Goal: Task Accomplishment & Management: Manage account settings

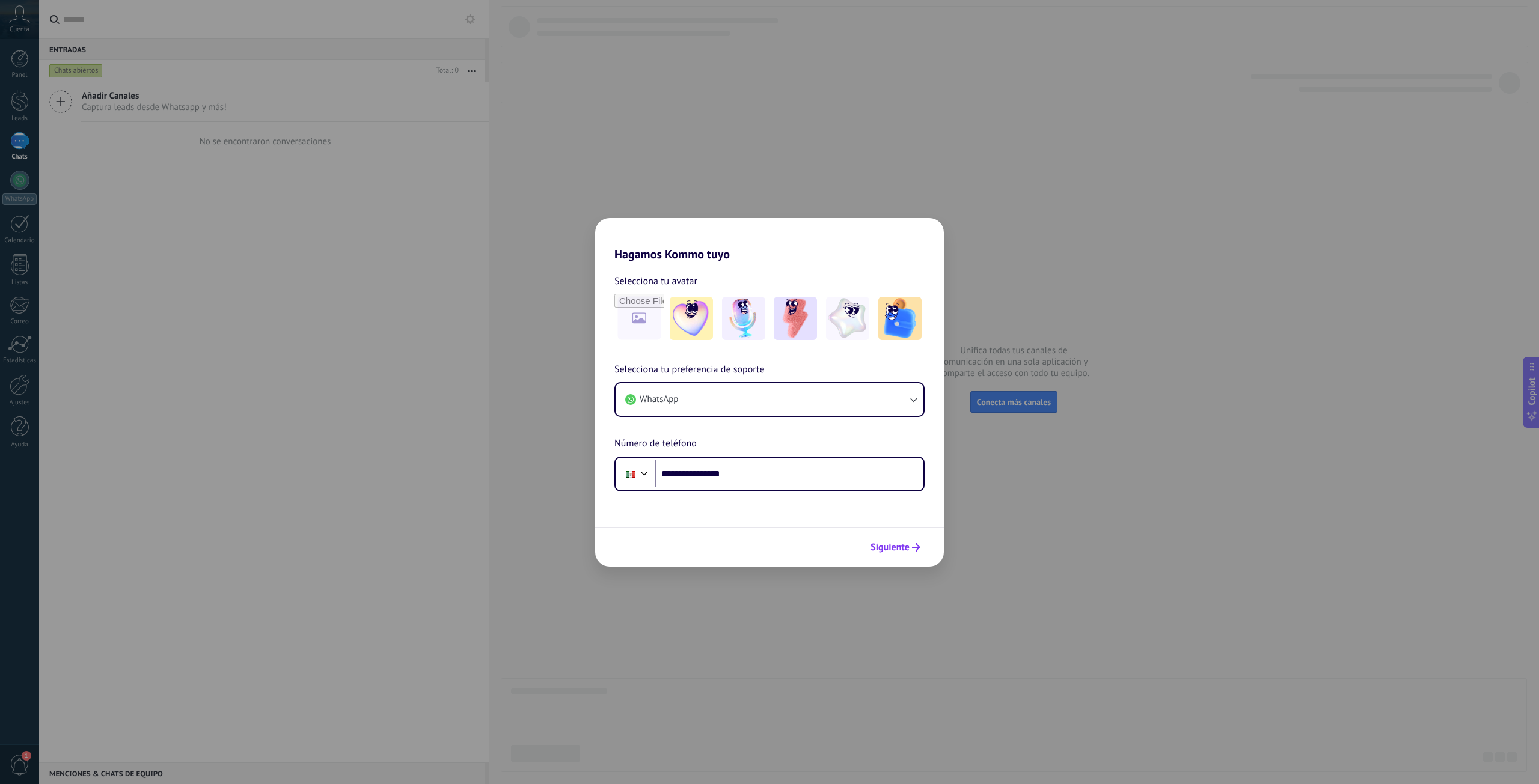
click at [897, 551] on span "Siguiente" at bounding box center [890, 548] width 39 height 9
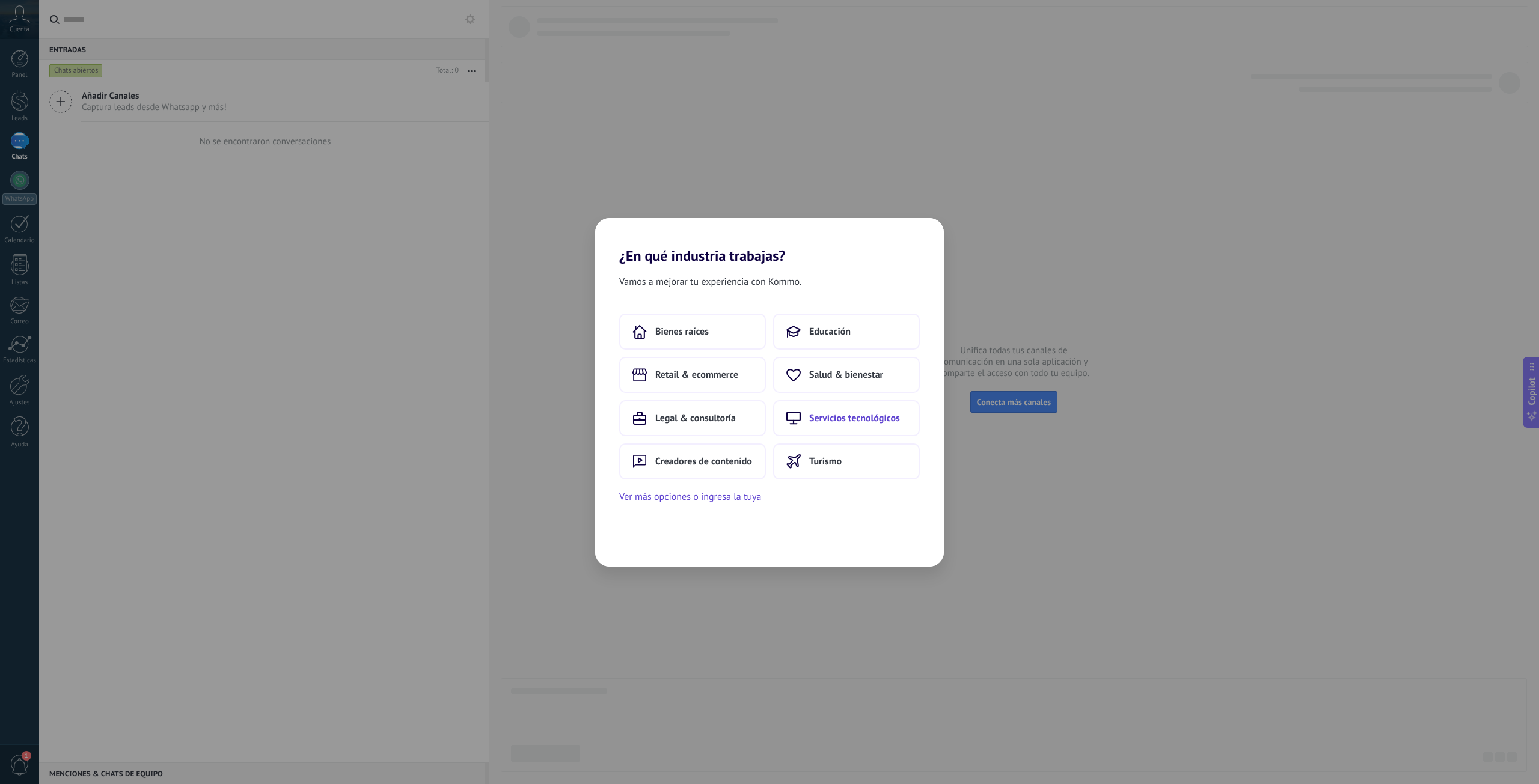
click at [862, 417] on span "Servicios tecnológicos" at bounding box center [854, 418] width 91 height 12
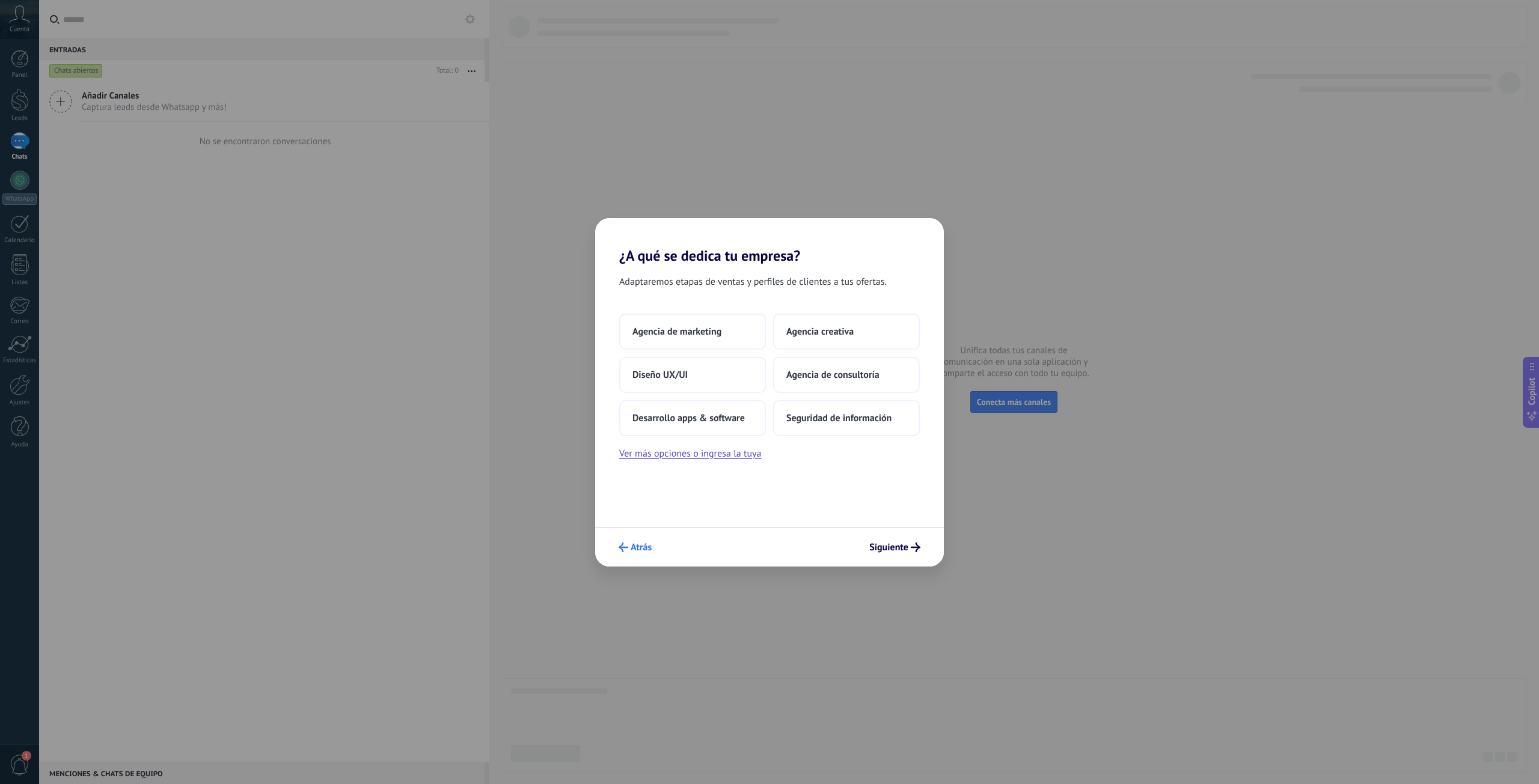
click at [644, 548] on span "Atrás" at bounding box center [641, 548] width 21 height 9
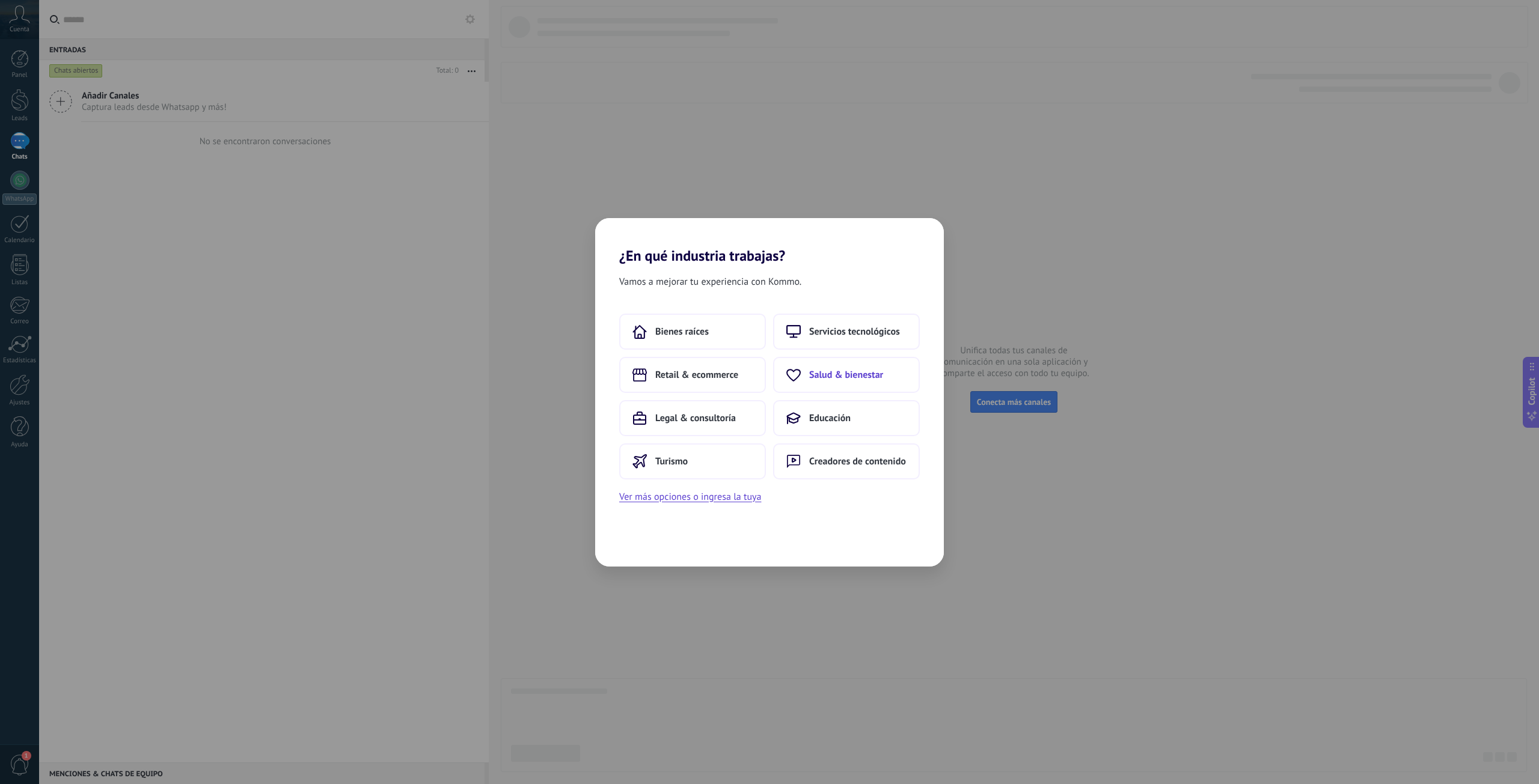
click at [852, 372] on span "Salud & bienestar" at bounding box center [846, 375] width 74 height 12
click at [711, 338] on button "Centro médico" at bounding box center [692, 331] width 146 height 36
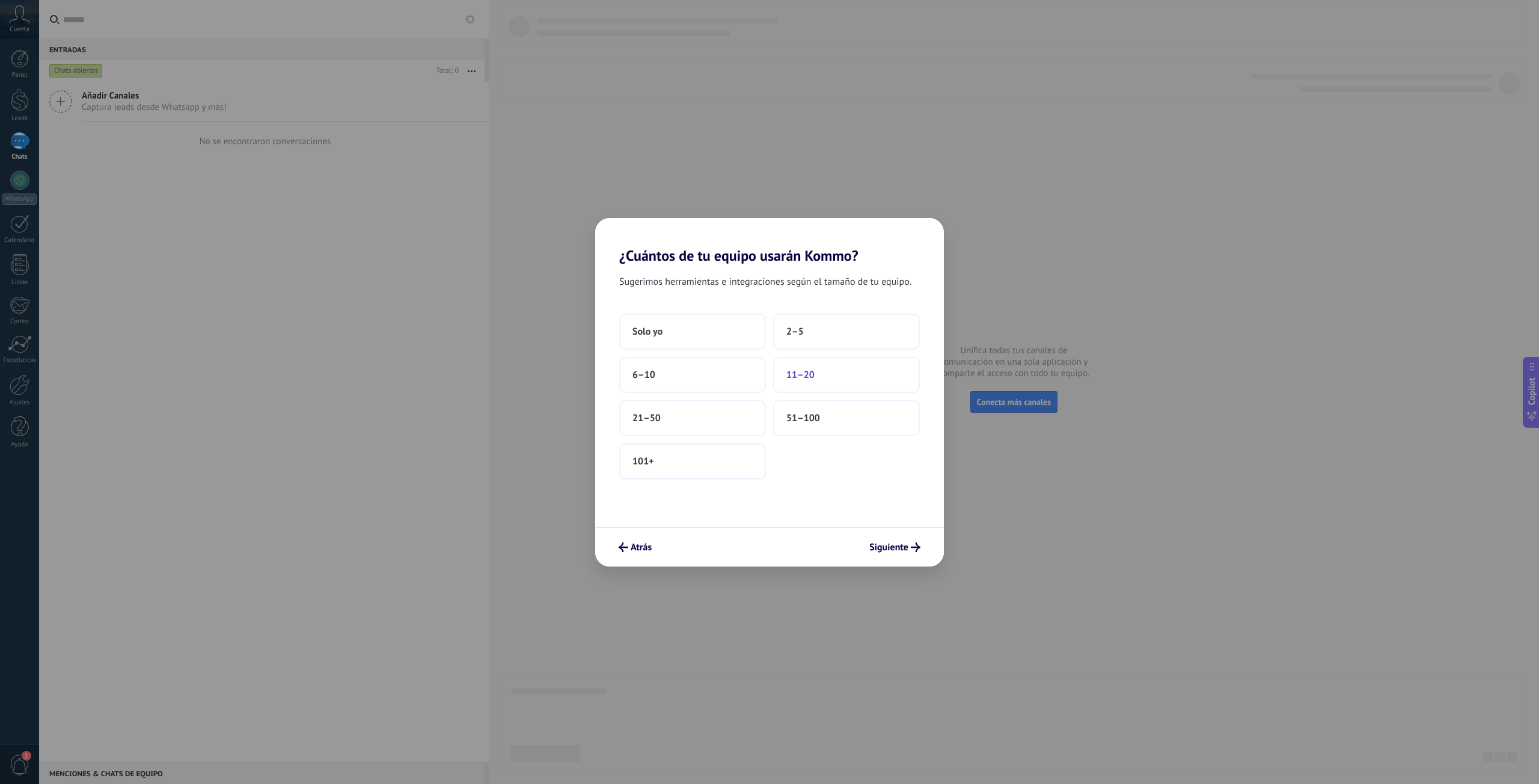
click at [810, 382] on button "11–20" at bounding box center [846, 375] width 146 height 36
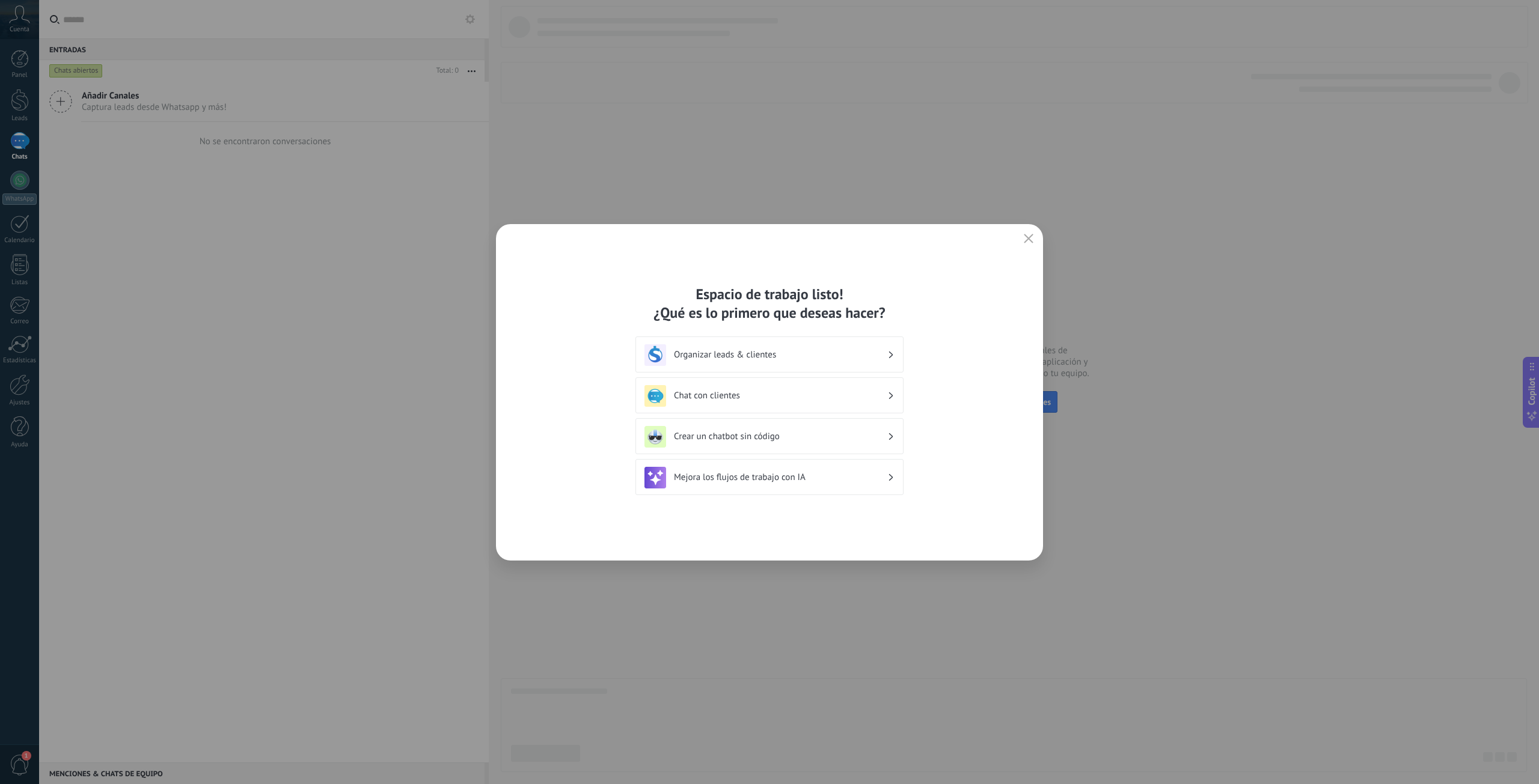
click at [869, 357] on h3 "Organizar leads & clientes" at bounding box center [781, 355] width 213 height 12
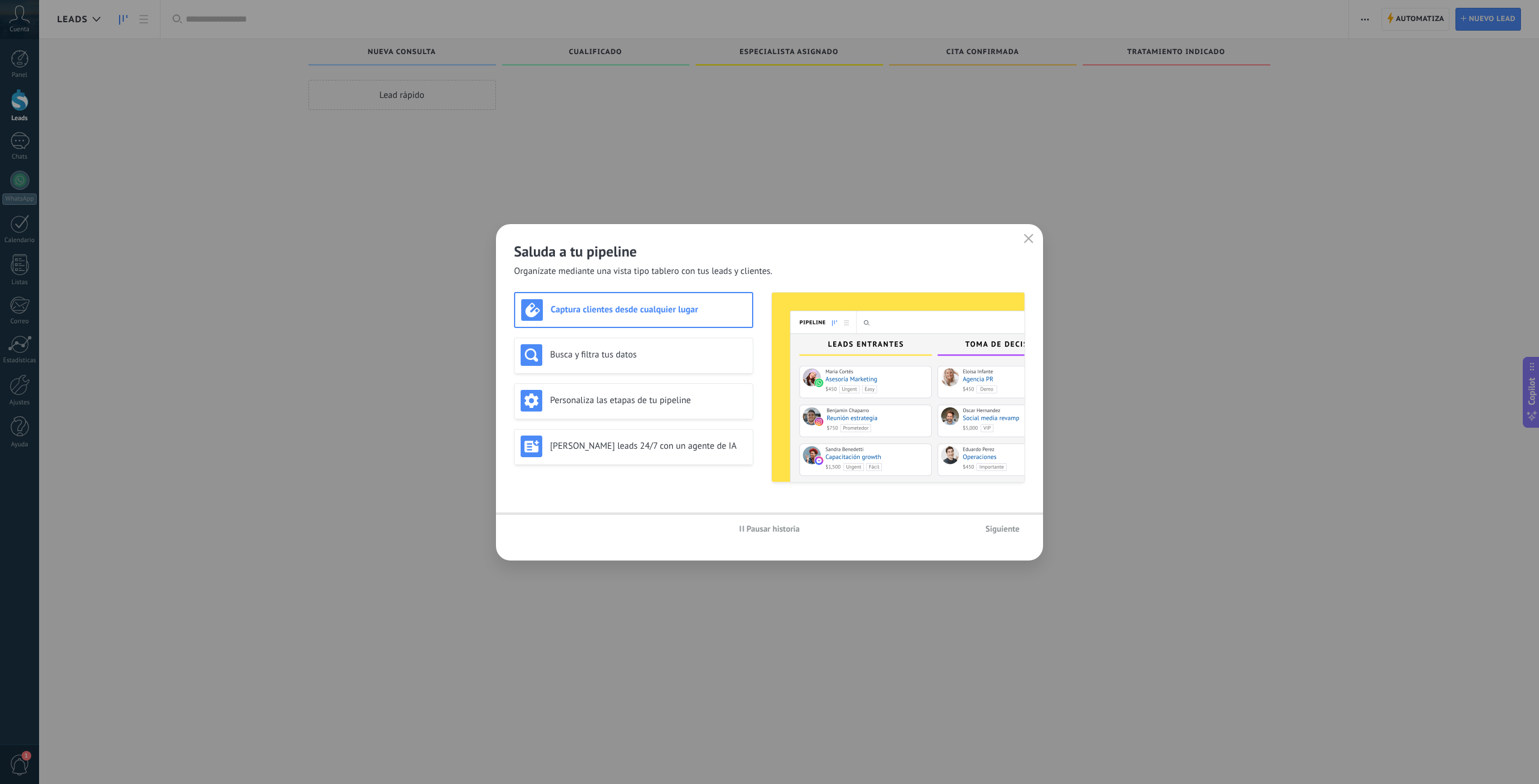
click at [893, 349] on img at bounding box center [898, 387] width 252 height 190
click at [1012, 527] on span "Siguiente" at bounding box center [1003, 529] width 35 height 9
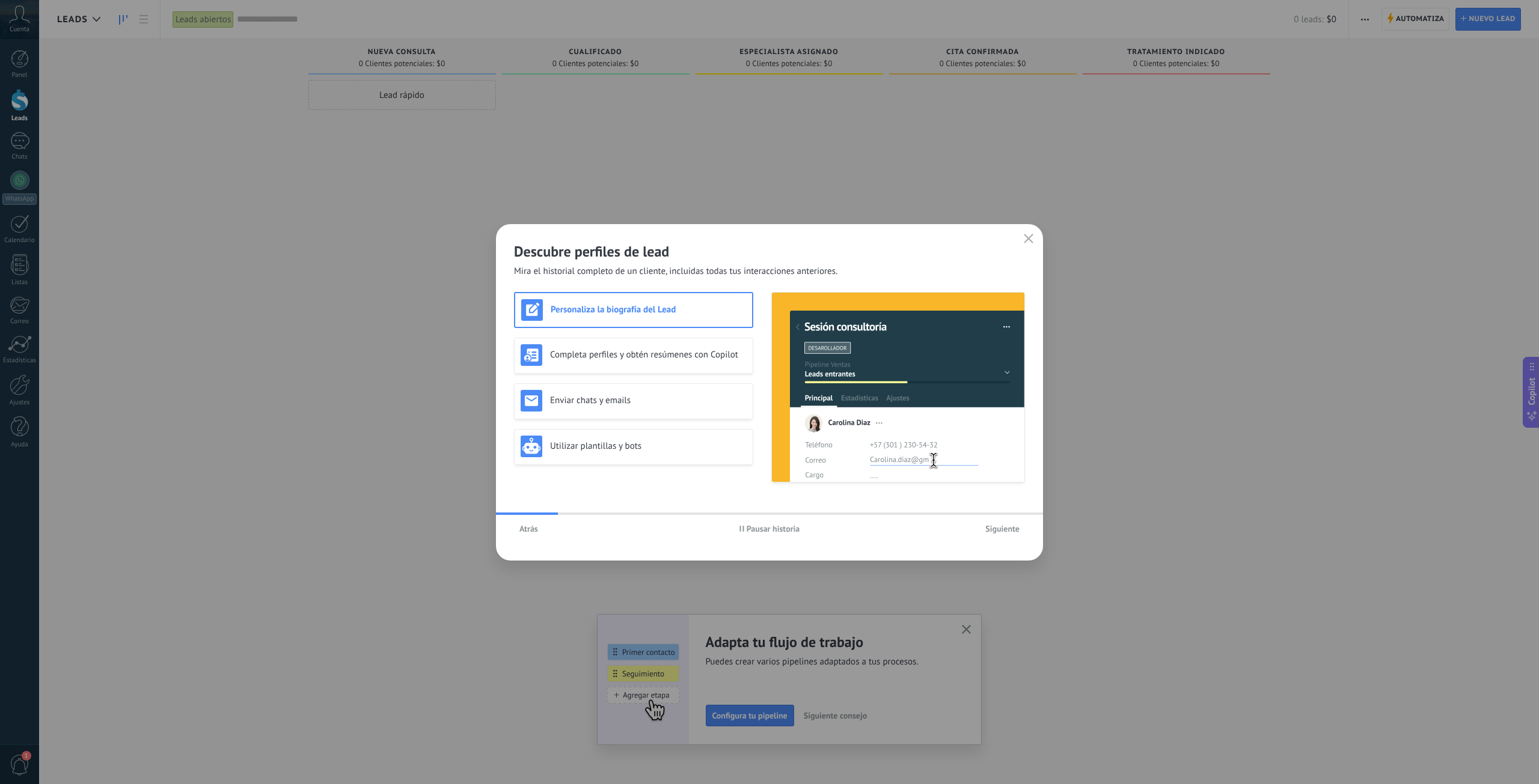
click at [1016, 533] on span "Siguiente" at bounding box center [1003, 529] width 35 height 9
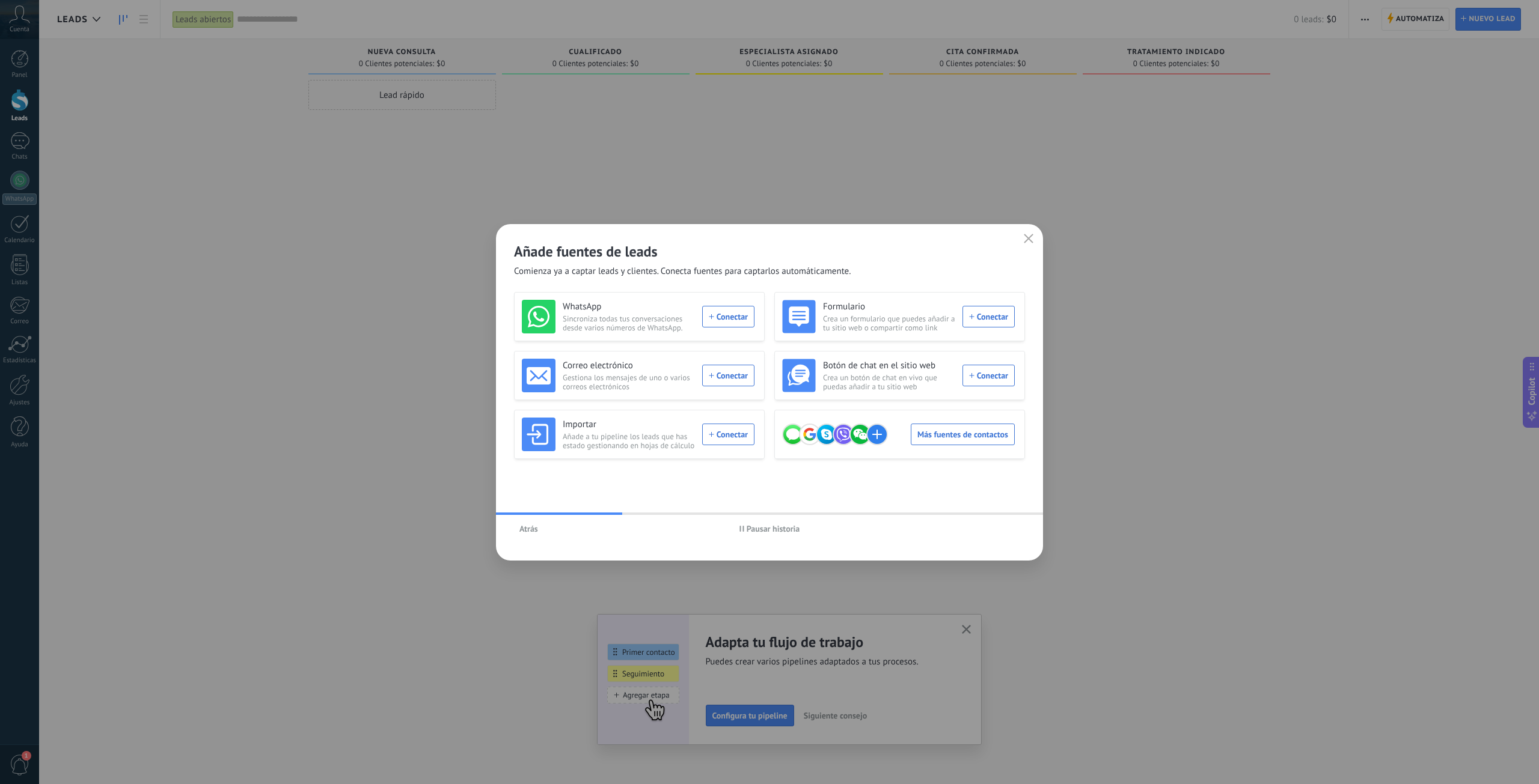
click at [1026, 237] on icon "button" at bounding box center [1028, 238] width 9 height 9
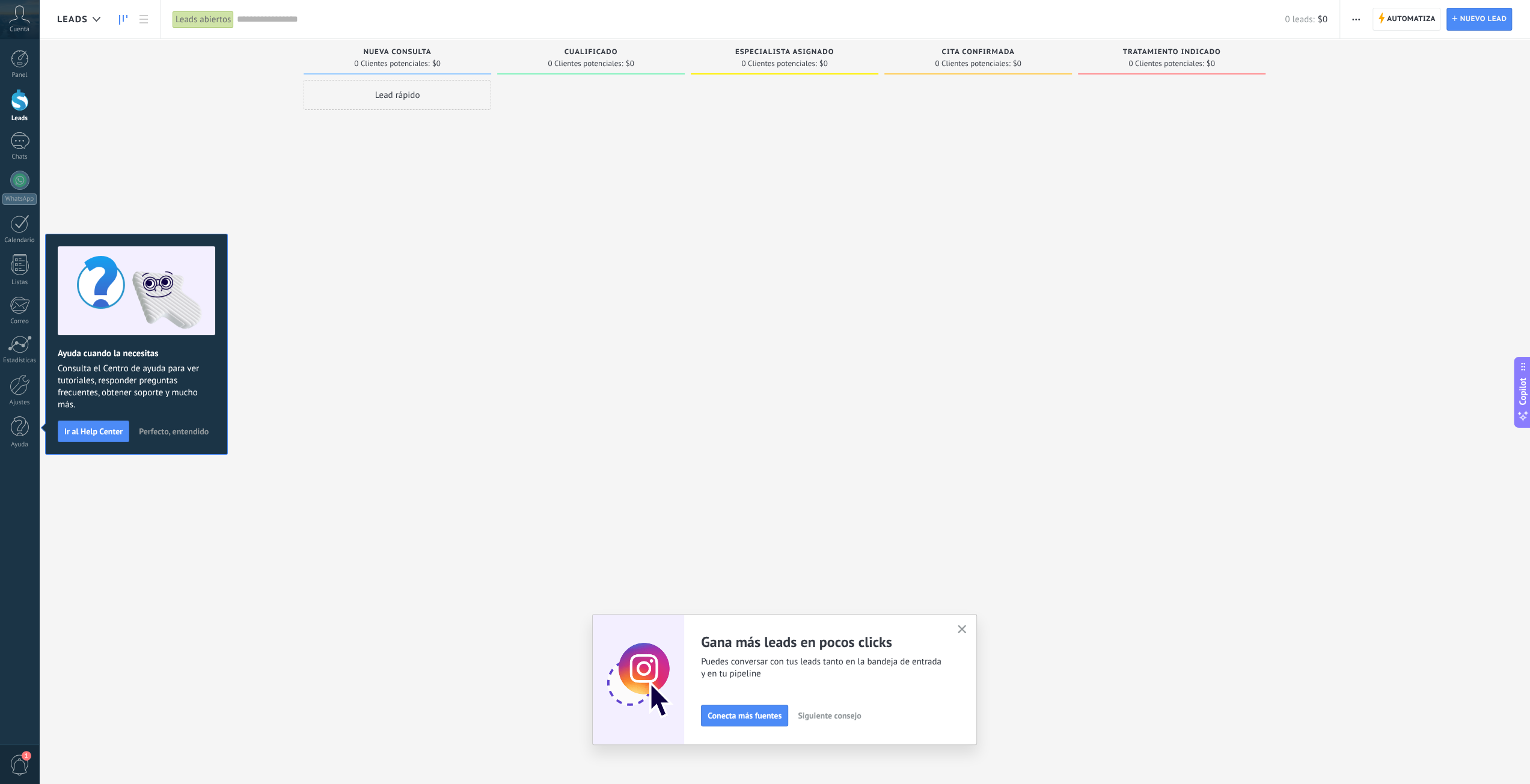
click at [460, 61] on div "0 Clientes potenciales: $0" at bounding box center [397, 63] width 176 height 10
click at [503, 67] on div "0 Clientes potenciales: $0" at bounding box center [591, 63] width 176 height 10
click at [503, 67] on div "Cualificado 0 Clientes potenciales: $0" at bounding box center [591, 56] width 187 height 35
click at [647, 53] on div "Cualificado" at bounding box center [591, 53] width 176 height 10
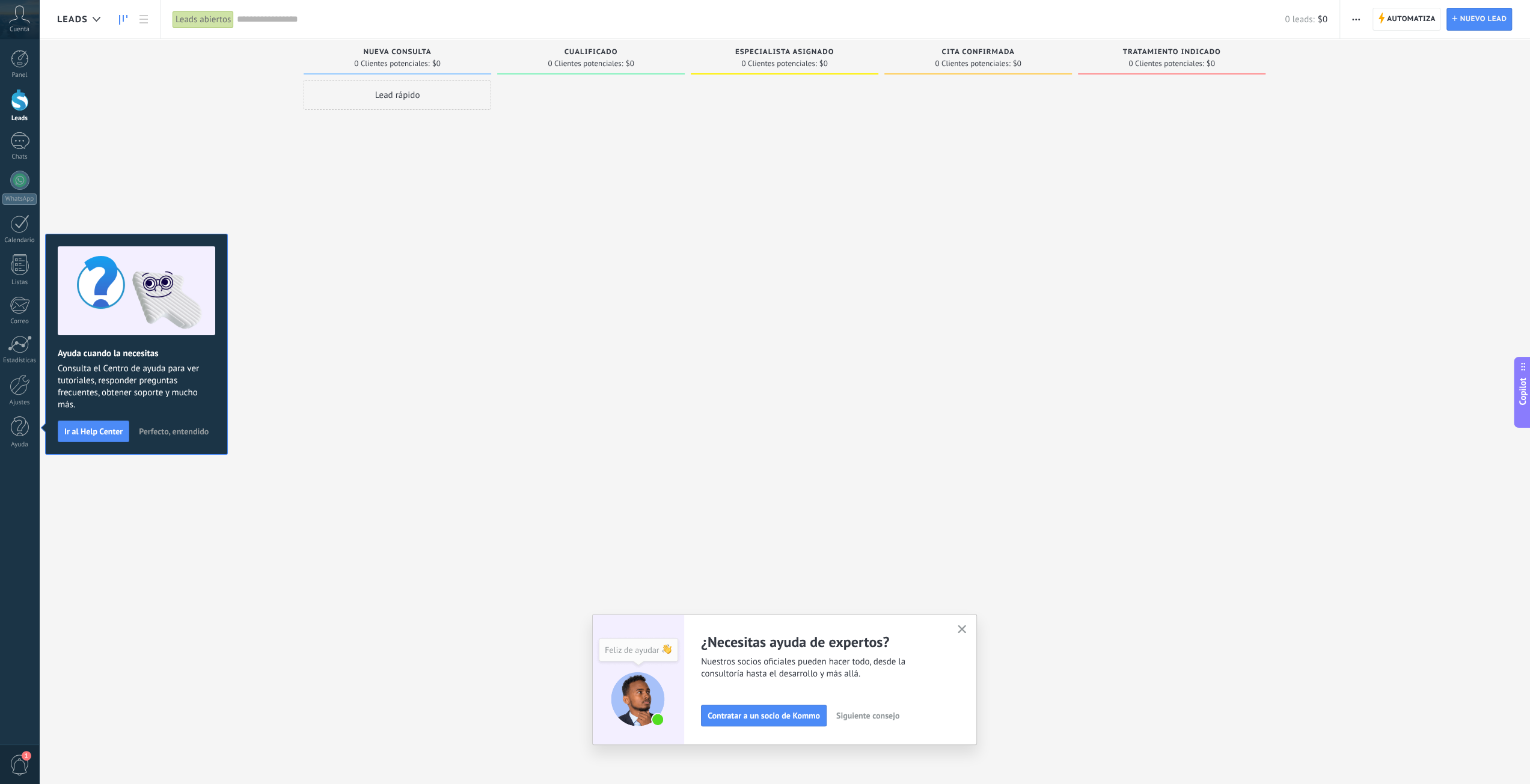
click at [1167, 50] on span "Tratamiento indicado" at bounding box center [1172, 53] width 98 height 9
click at [1418, 21] on span "Automatiza" at bounding box center [1412, 19] width 49 height 22
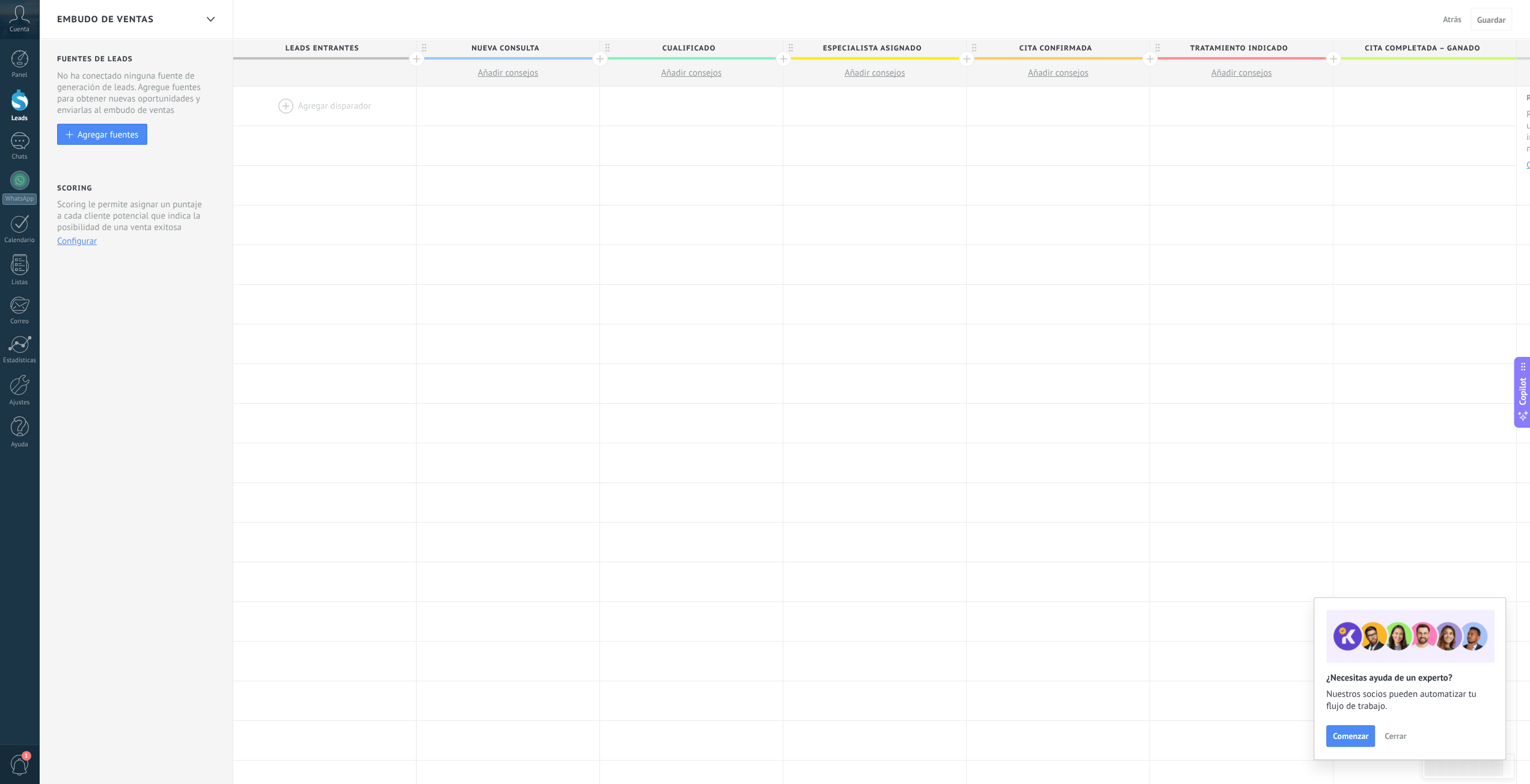
click at [722, 42] on span "Cualificado" at bounding box center [688, 48] width 177 height 19
click at [1293, 50] on span "Tratamiento indicado" at bounding box center [1238, 48] width 177 height 19
click at [715, 37] on div "Embudo de ventas Atrás Cancelar Guardar" at bounding box center [784, 19] width 1491 height 39
click at [719, 46] on span "Cualificado" at bounding box center [688, 48] width 177 height 19
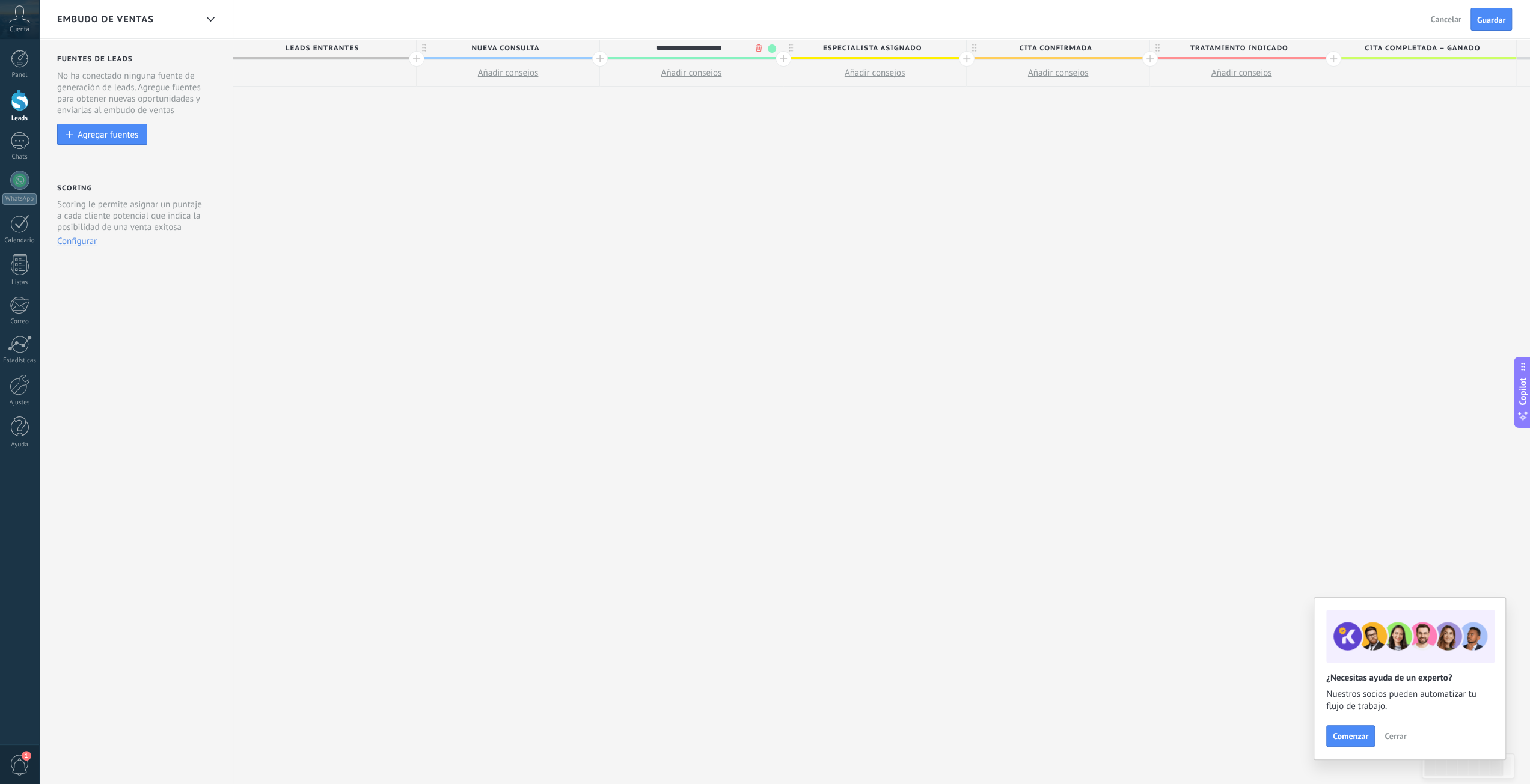
type input "**********"
click at [772, 50] on span at bounding box center [772, 49] width 9 height 9
click at [782, 80] on span at bounding box center [782, 84] width 11 height 12
click at [1311, 51] on span "Tratamiento indicado" at bounding box center [1238, 48] width 177 height 19
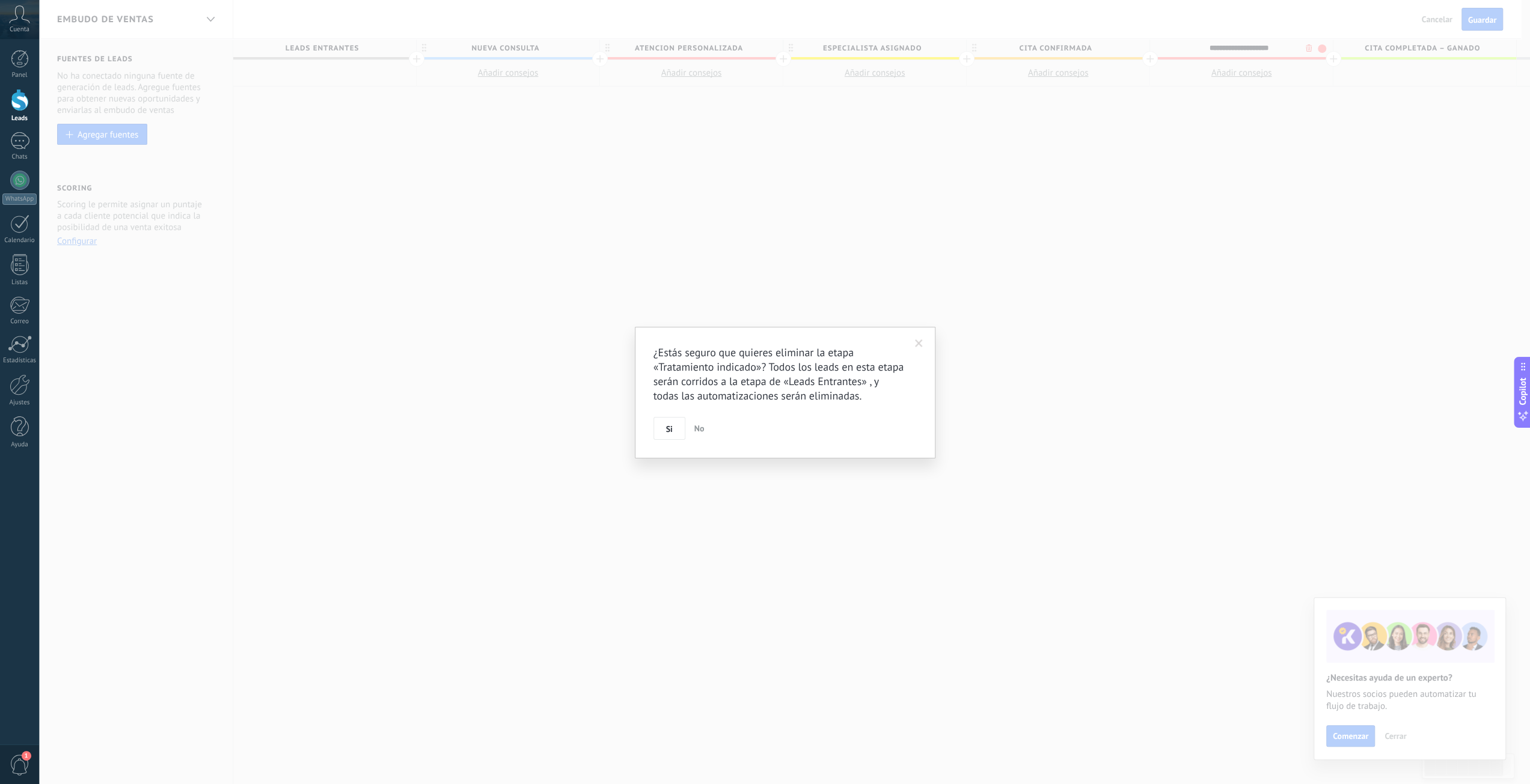
click at [1309, 50] on body ".abccls-1,.abccls-2{fill-rule:evenodd}.abccls-2{fill:#fff} .abfcls-1{fill:none}…" at bounding box center [765, 392] width 1530 height 784
click at [673, 427] on span "Si" at bounding box center [673, 429] width 6 height 9
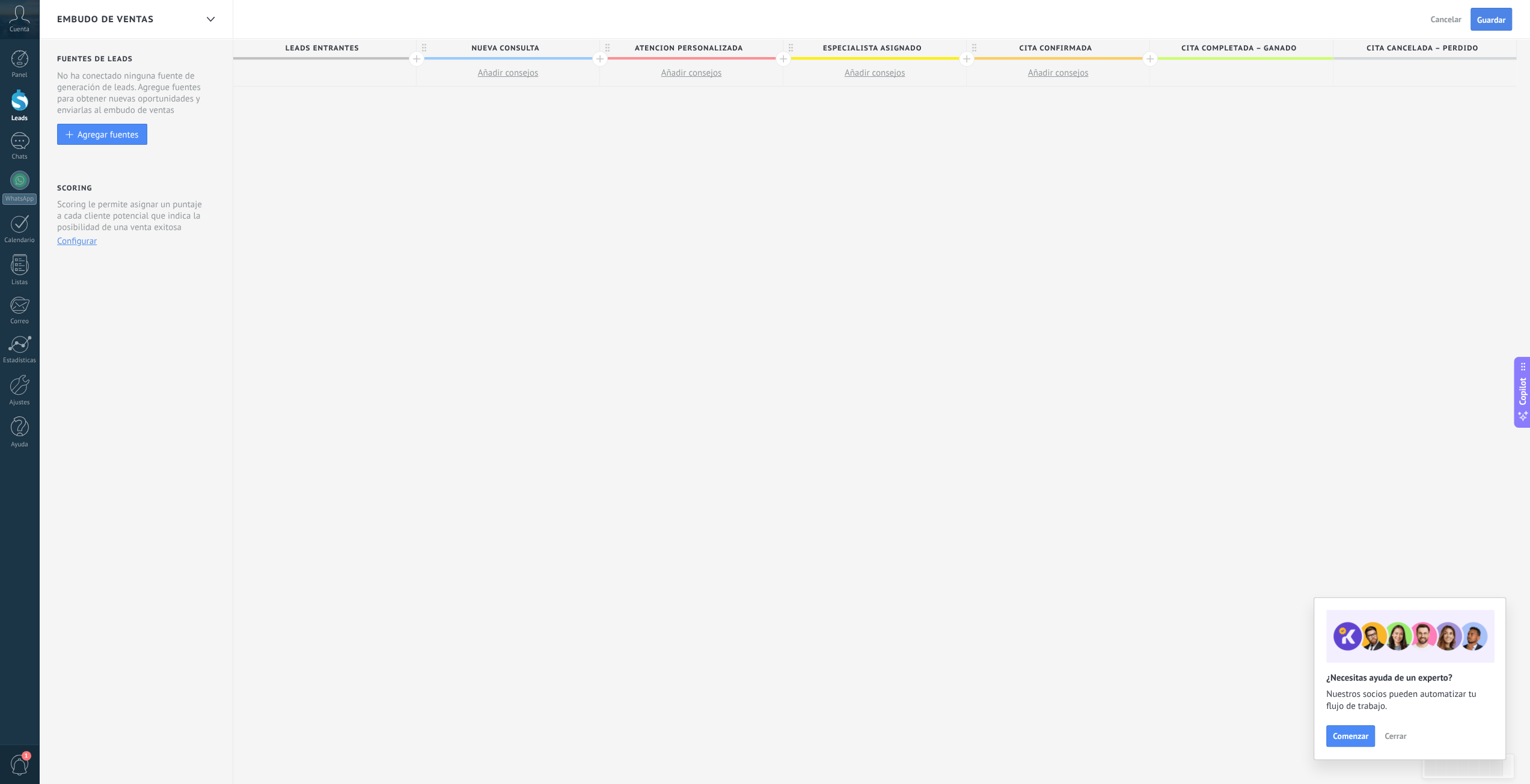
click at [1493, 20] on span "Guardar" at bounding box center [1491, 20] width 28 height 9
